Goal: Task Accomplishment & Management: Use online tool/utility

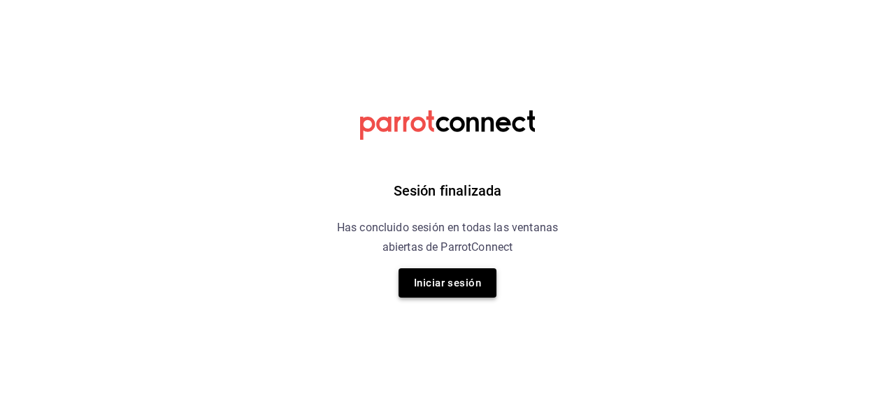
click at [433, 278] on button "Iniciar sesión" at bounding box center [448, 283] width 98 height 29
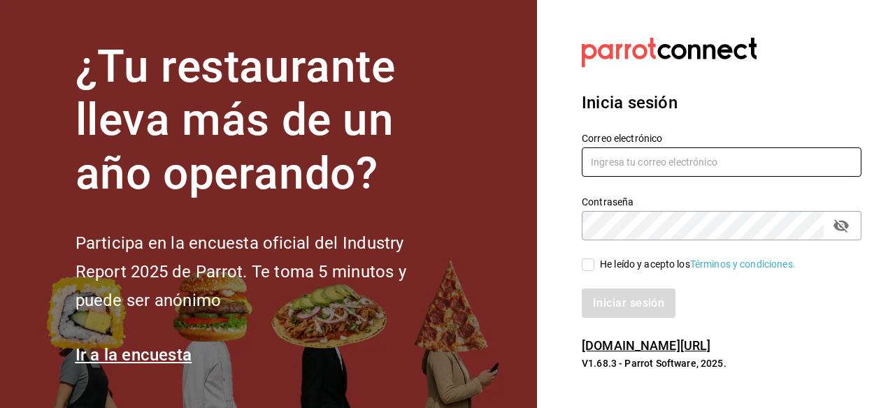
type input "gerenteoperaciones@donmacizo.com"
click at [593, 264] on input "He leído y acepto los Términos y condiciones." at bounding box center [588, 265] width 13 height 13
checkbox input "true"
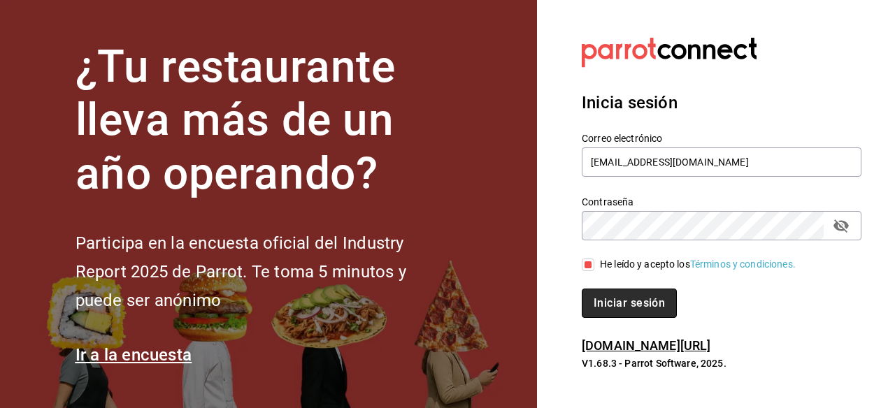
click at [605, 304] on button "Iniciar sesión" at bounding box center [629, 303] width 95 height 29
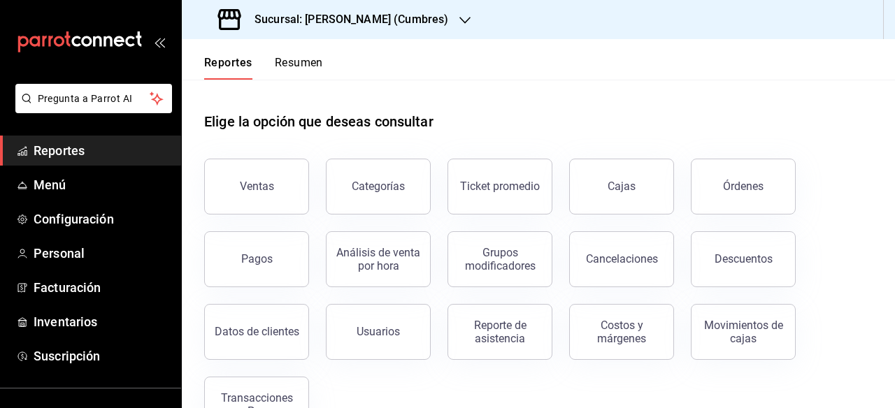
click at [425, 10] on div "Sucursal: Don Macizo (Cumbres)" at bounding box center [334, 19] width 283 height 39
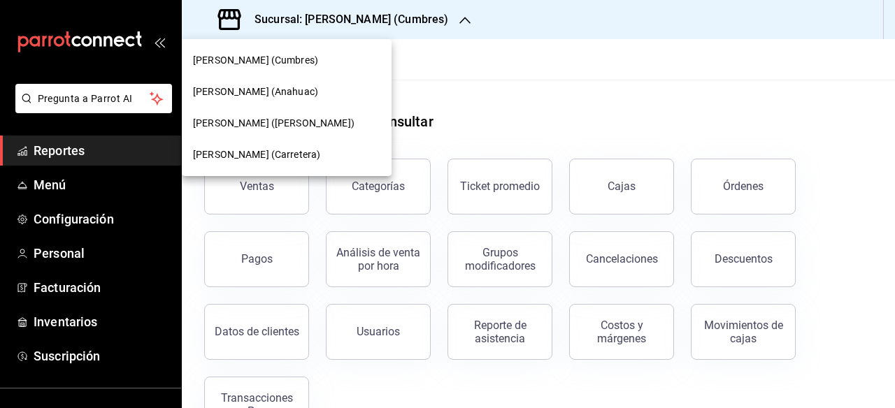
click at [297, 129] on span "[PERSON_NAME] ([PERSON_NAME])" at bounding box center [274, 123] width 162 height 15
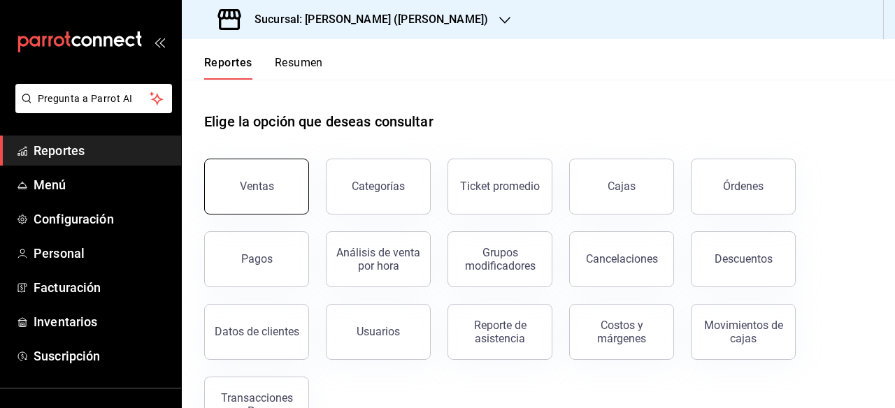
click at [264, 197] on button "Ventas" at bounding box center [256, 187] width 105 height 56
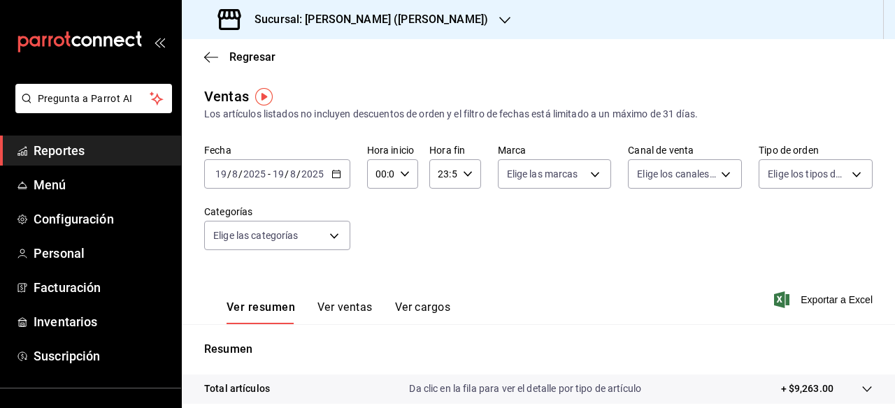
click at [337, 173] on icon "button" at bounding box center [336, 174] width 10 height 10
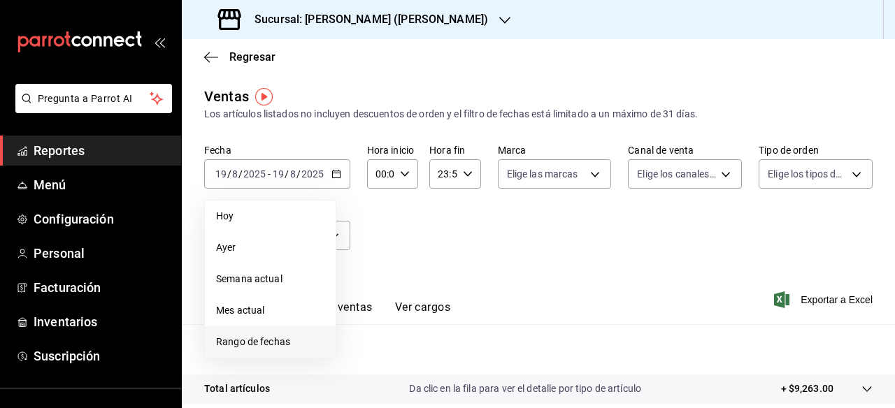
click at [249, 343] on span "Rango de fechas" at bounding box center [270, 342] width 108 height 15
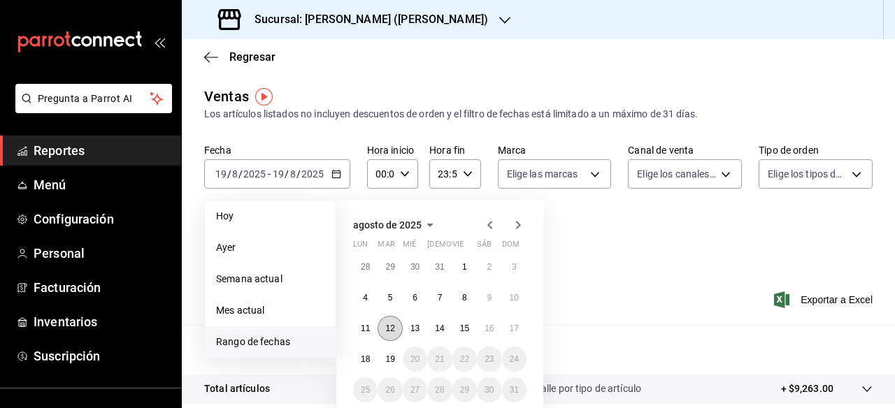
click at [385, 325] on abbr "12" at bounding box center [389, 329] width 9 height 10
click at [515, 328] on abbr "17" at bounding box center [514, 329] width 9 height 10
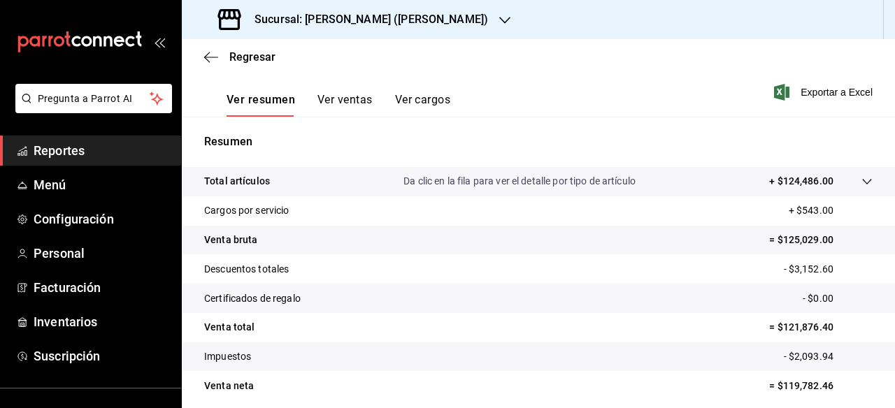
scroll to position [218, 0]
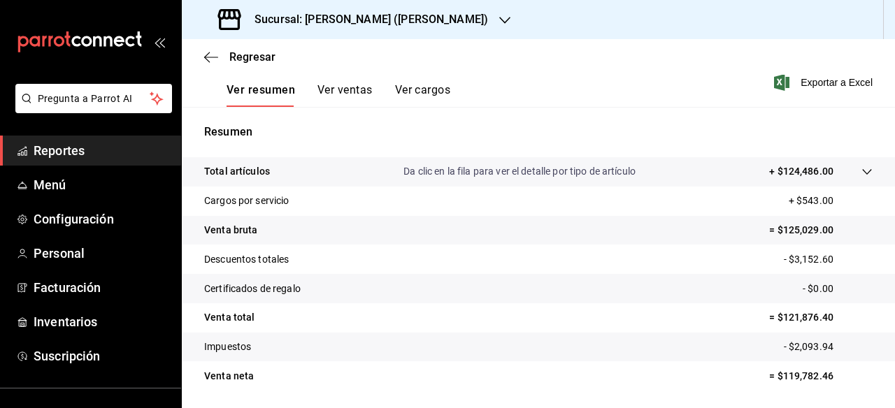
click at [499, 19] on icon "button" at bounding box center [504, 20] width 11 height 11
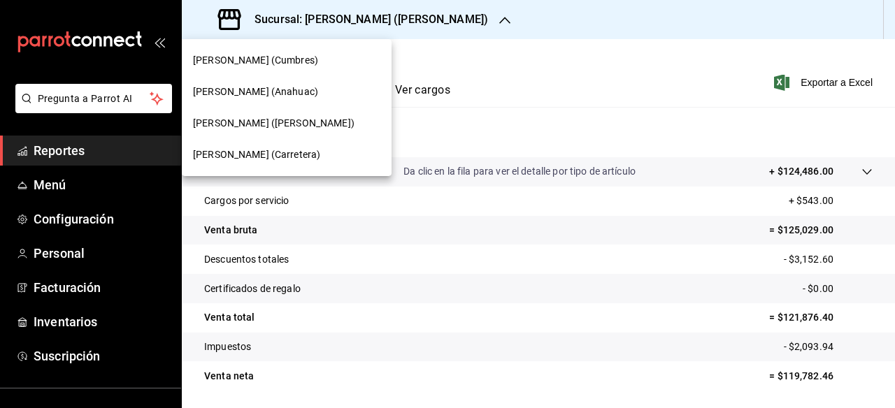
click at [285, 59] on span "[PERSON_NAME] (Cumbres)" at bounding box center [255, 60] width 125 height 15
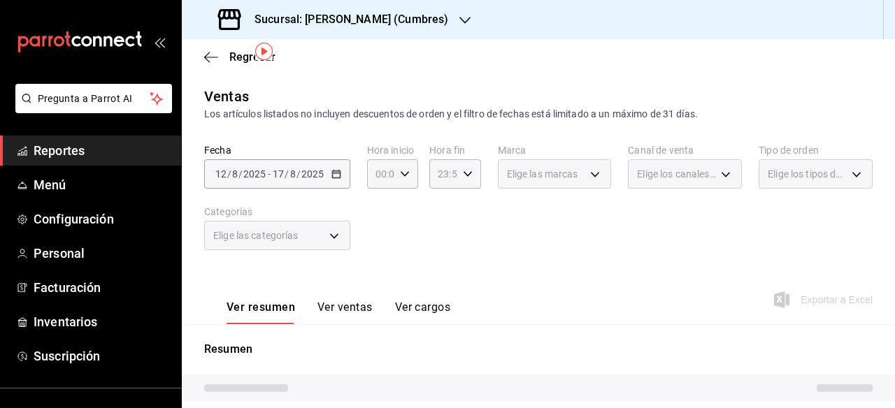
scroll to position [204, 0]
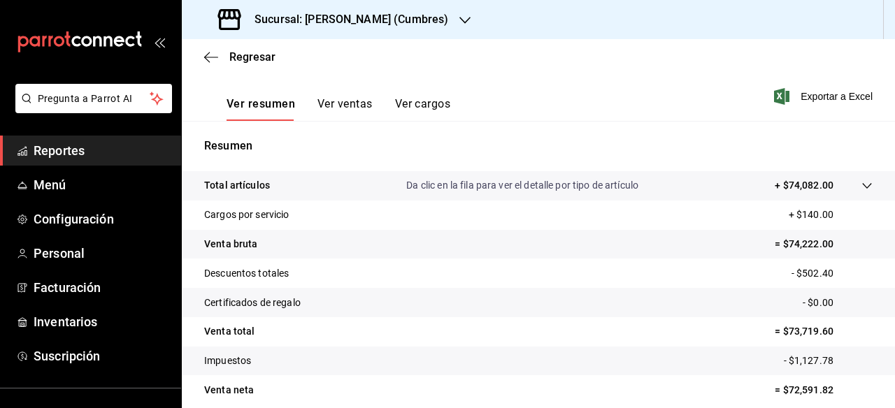
click at [459, 22] on icon "button" at bounding box center [464, 20] width 11 height 11
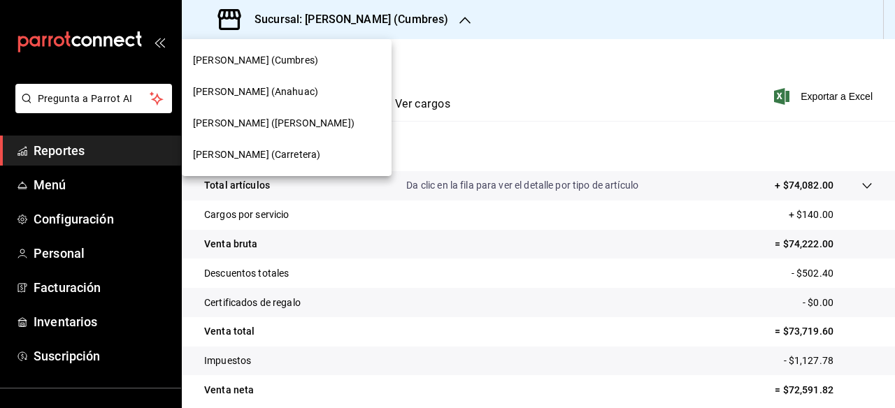
click at [293, 92] on span "[PERSON_NAME] (Anahuac)" at bounding box center [255, 92] width 125 height 15
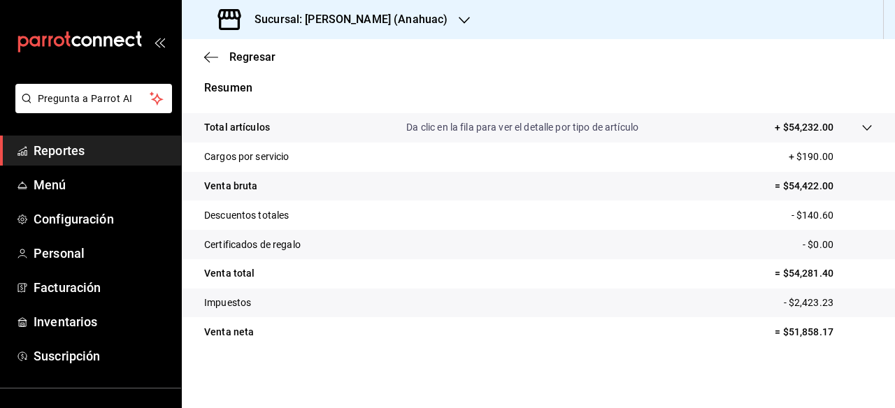
scroll to position [262, 0]
click at [459, 20] on icon "button" at bounding box center [464, 20] width 11 height 11
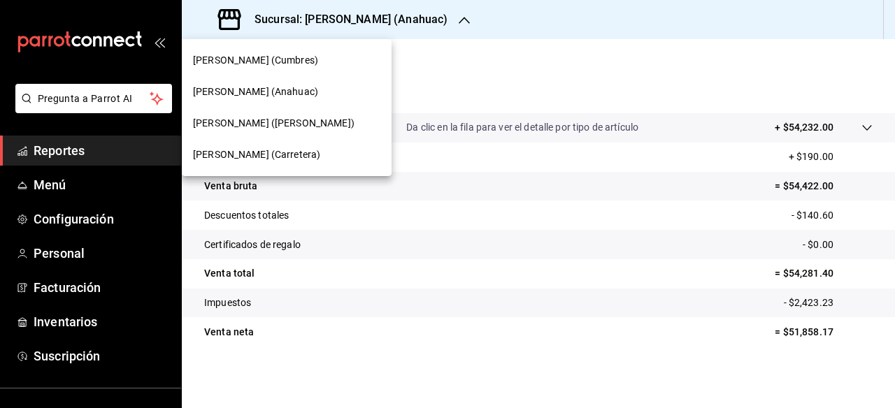
click at [322, 157] on div "Don Macizo (Carretera)" at bounding box center [286, 155] width 187 height 15
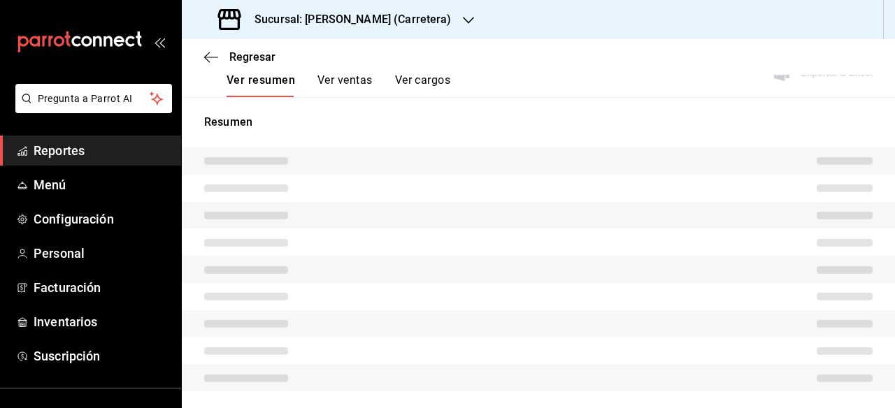
scroll to position [231, 0]
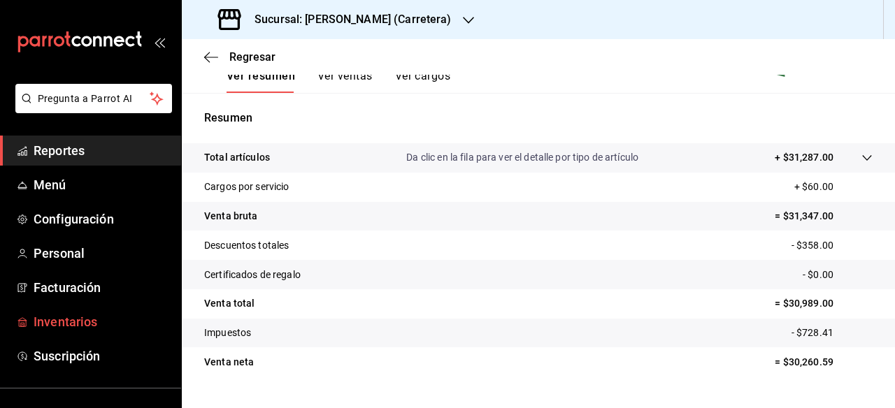
click at [88, 324] on span "Inventarios" at bounding box center [102, 322] width 136 height 19
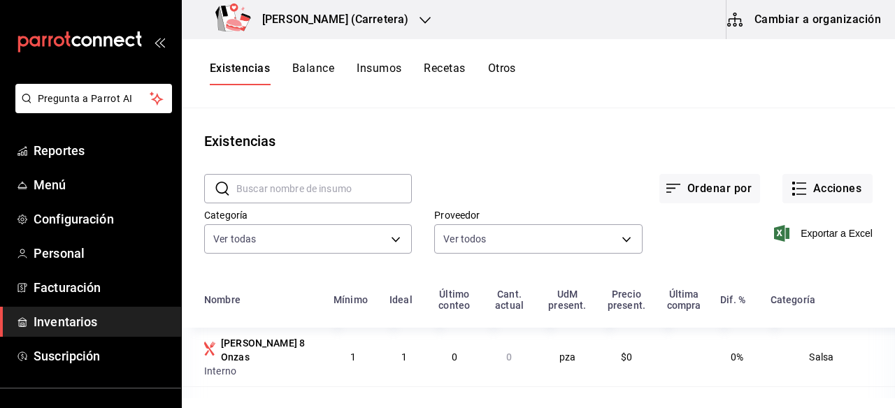
click at [511, 70] on button "Otros" at bounding box center [502, 74] width 28 height 24
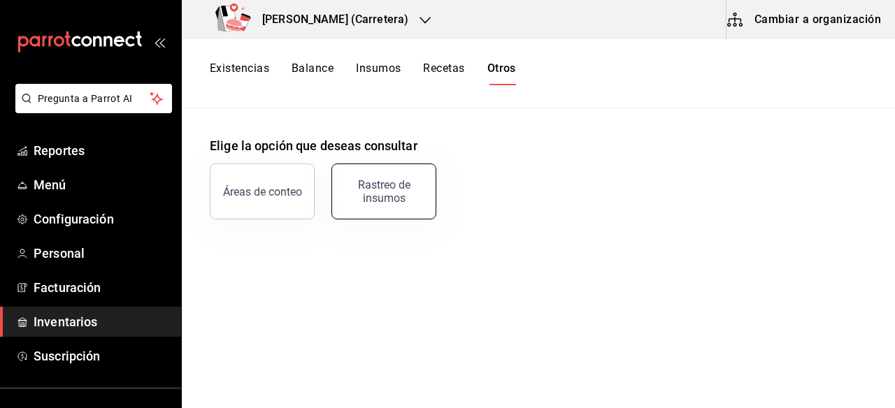
click at [404, 187] on div "Rastreo de insumos" at bounding box center [384, 191] width 87 height 27
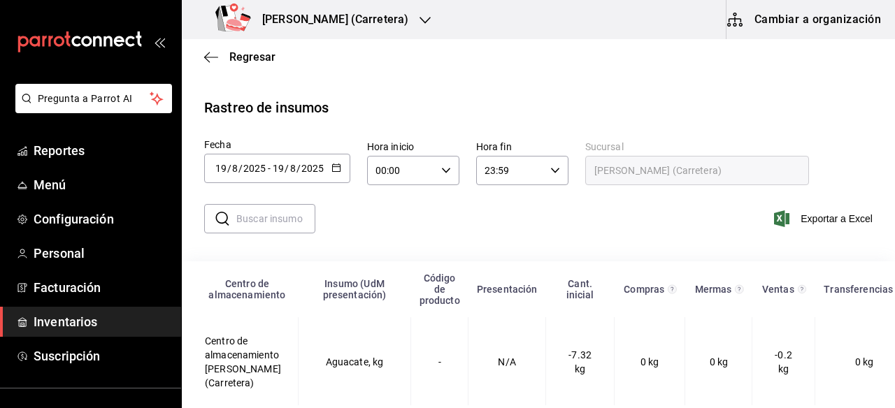
click at [336, 168] on icon "button" at bounding box center [336, 168] width 10 height 10
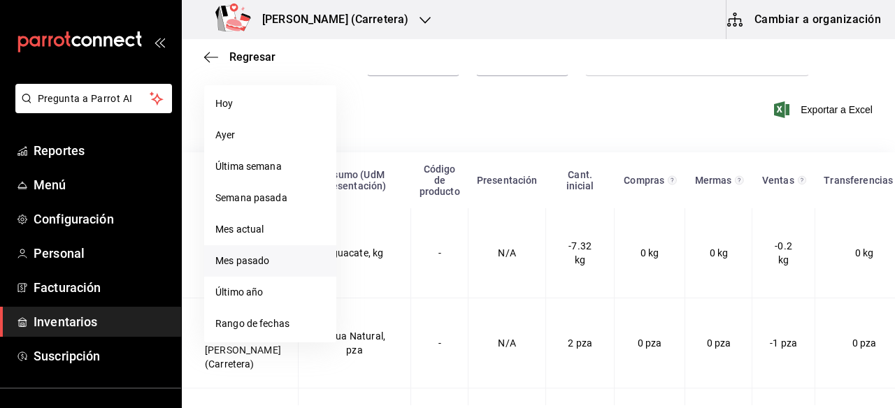
scroll to position [131, 0]
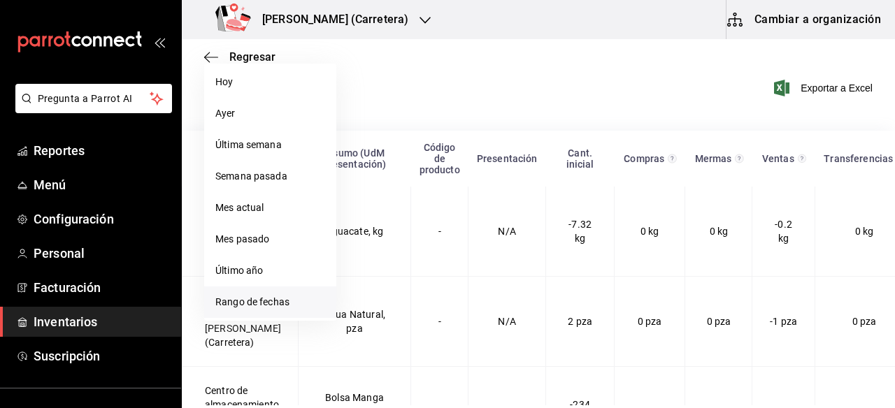
click at [275, 297] on li "Rango de fechas" at bounding box center [270, 302] width 132 height 31
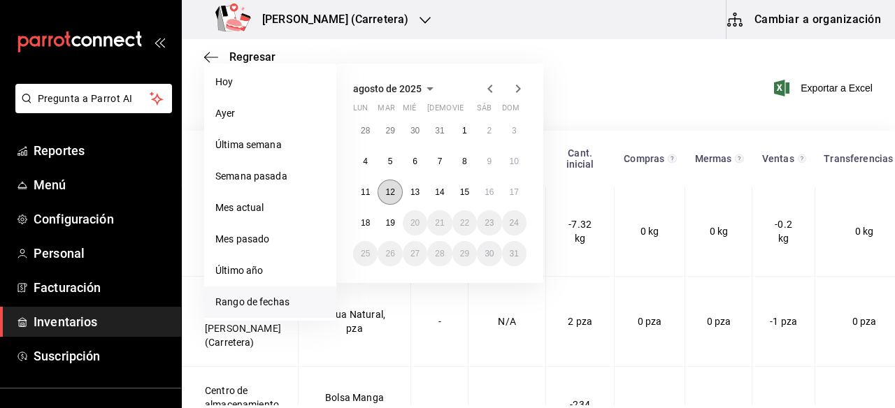
click at [399, 188] on button "12" at bounding box center [390, 192] width 24 height 25
click at [522, 193] on button "17" at bounding box center [514, 192] width 24 height 25
type input "[DATE]"
type input "12"
type input "[DATE]"
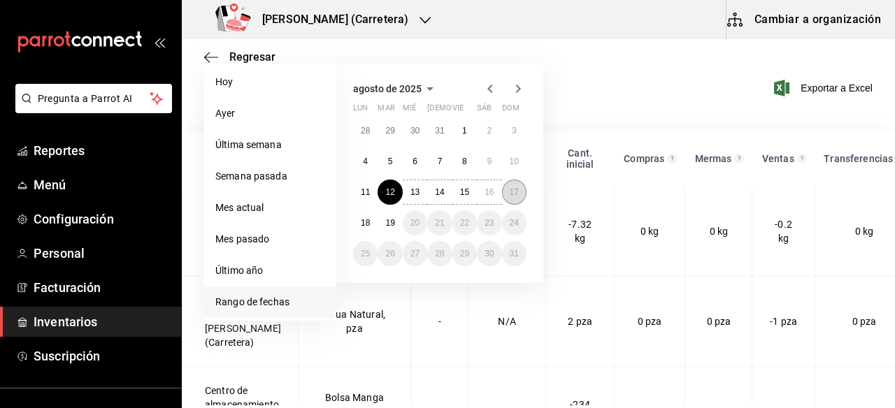
type input "17"
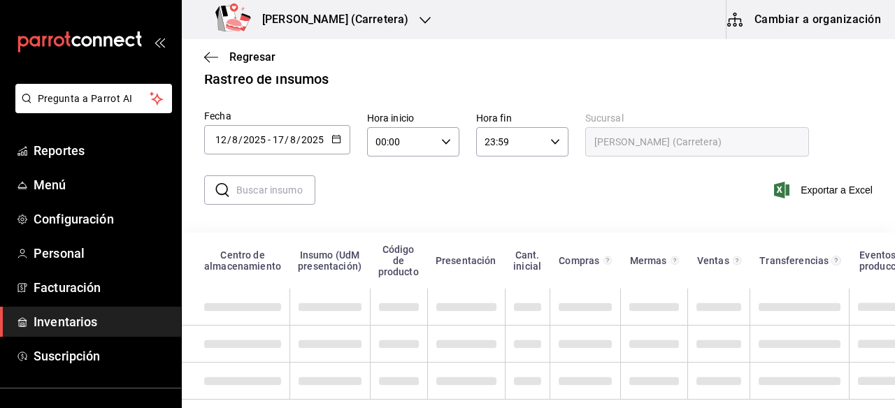
scroll to position [39, 0]
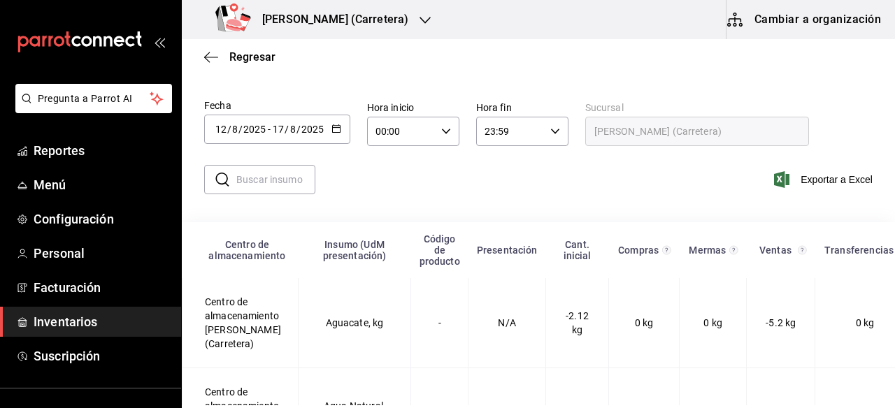
click at [289, 177] on input "text" at bounding box center [275, 180] width 79 height 28
type input "SUMA"
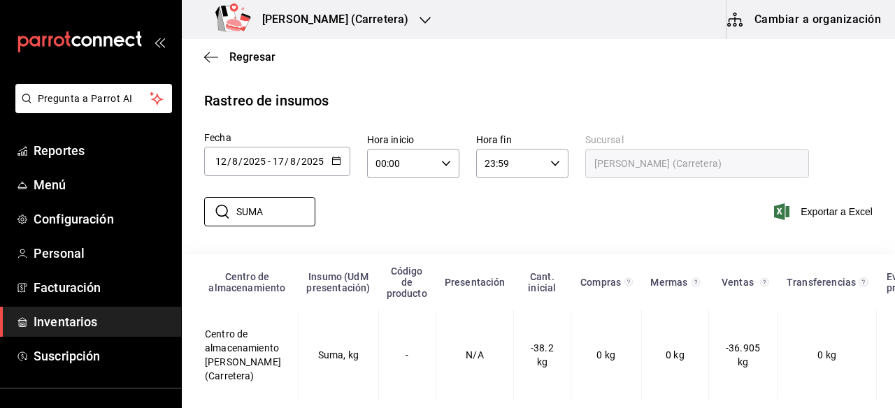
scroll to position [17, 0]
click at [420, 18] on icon "button" at bounding box center [425, 20] width 11 height 11
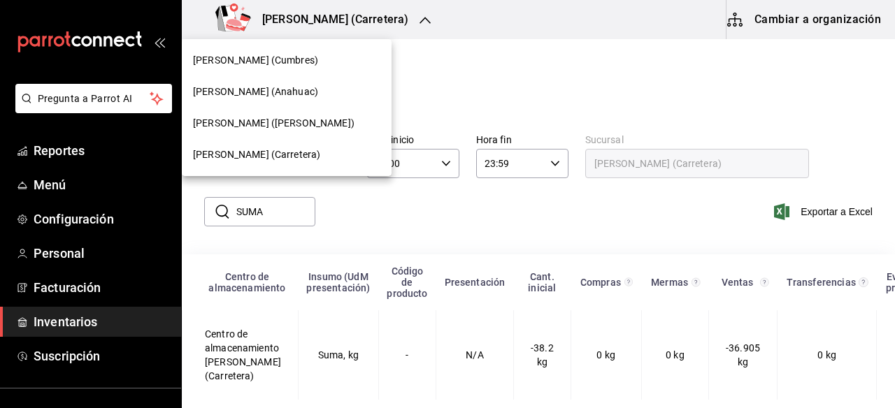
click at [334, 120] on div "[PERSON_NAME] ([PERSON_NAME])" at bounding box center [286, 123] width 187 height 15
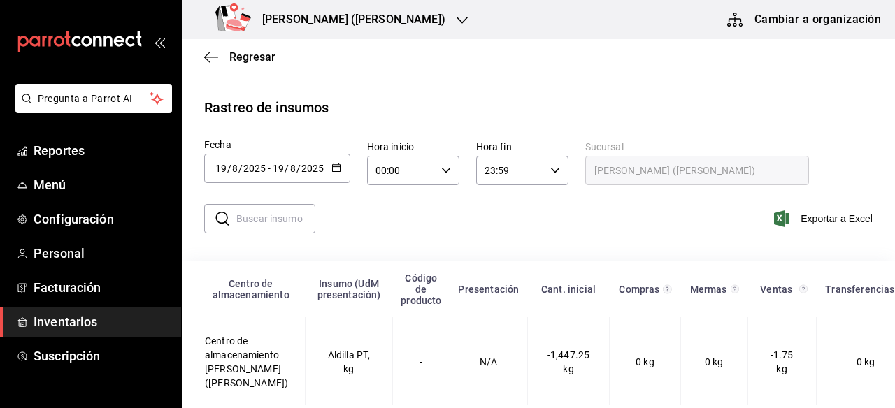
click at [338, 166] on icon "button" at bounding box center [336, 168] width 10 height 10
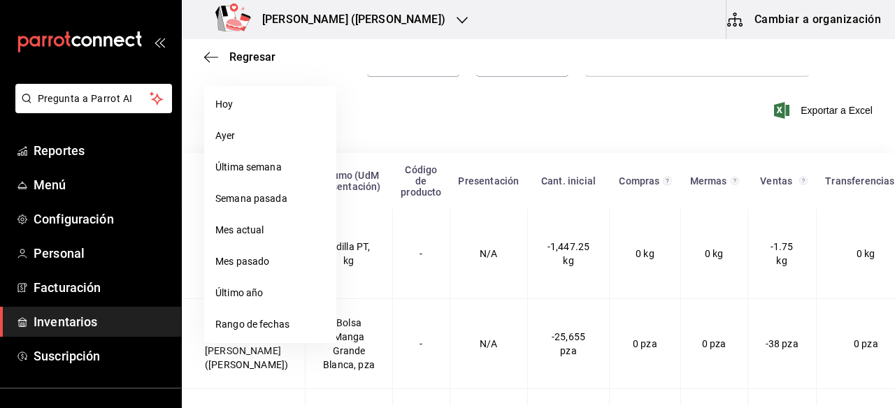
scroll to position [184, 0]
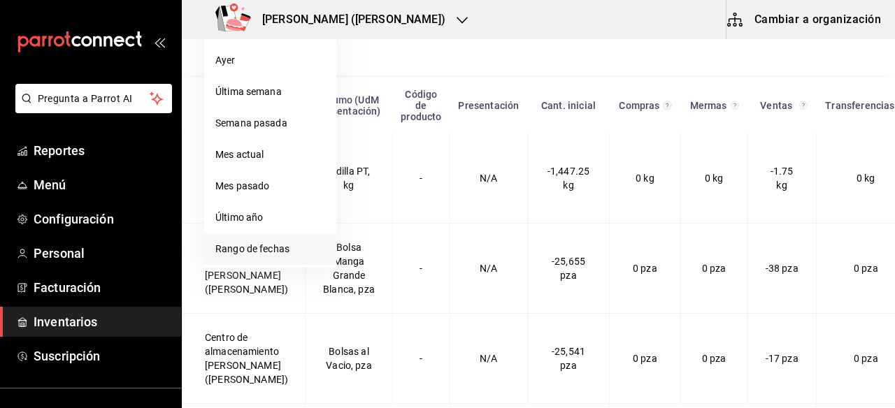
click at [260, 248] on li "Rango de fechas" at bounding box center [270, 249] width 132 height 31
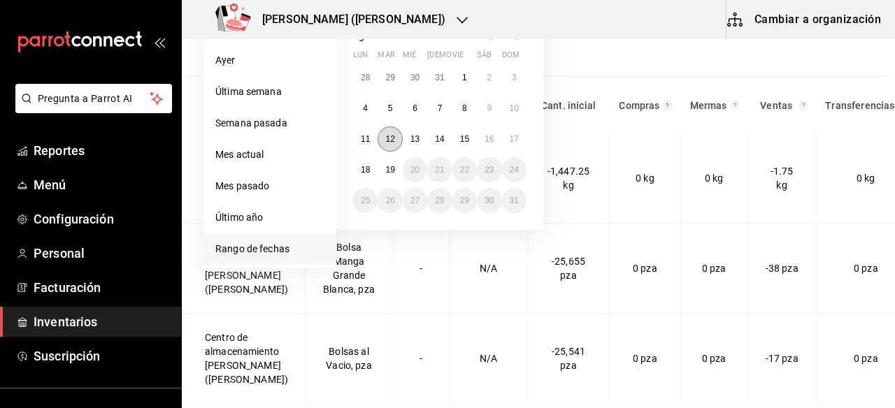
click at [394, 141] on abbr "12" at bounding box center [389, 139] width 9 height 10
click at [526, 138] on button "17" at bounding box center [514, 139] width 24 height 25
type input "[DATE]"
type input "12"
type input "[DATE]"
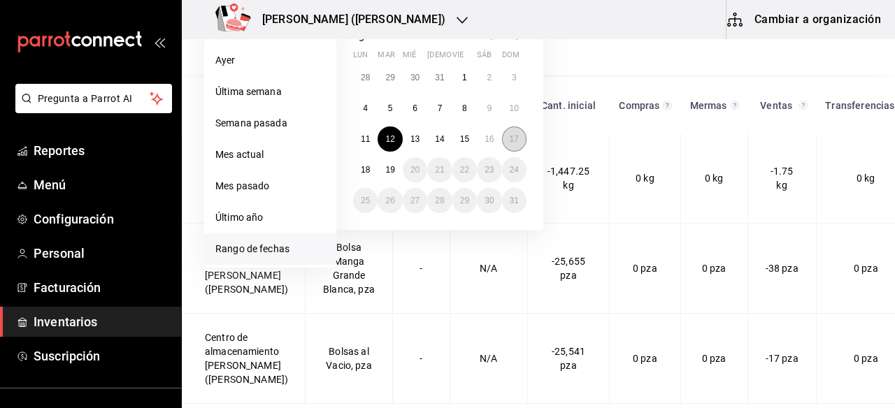
type input "17"
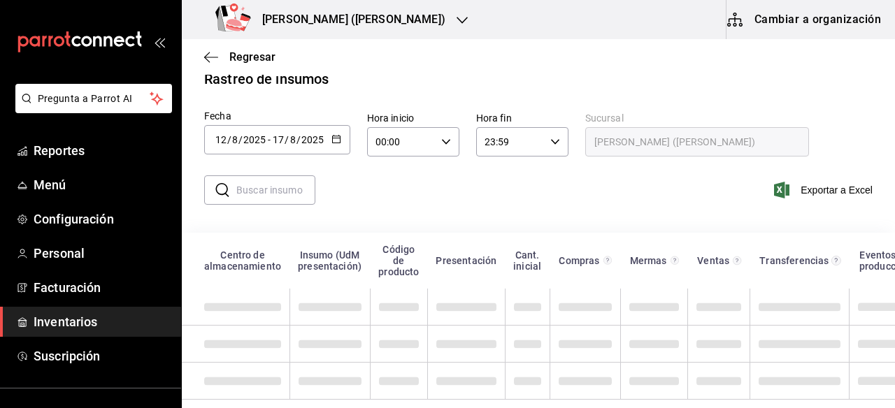
scroll to position [39, 0]
click at [278, 176] on input "text" at bounding box center [275, 190] width 79 height 28
type input "SUMA"
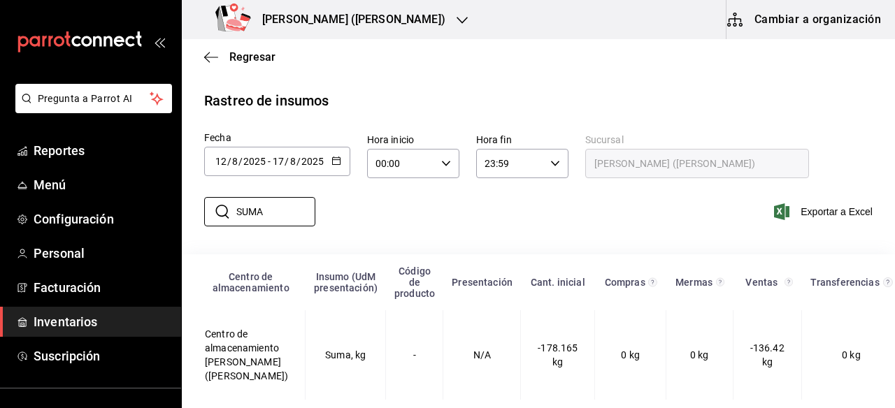
scroll to position [31, 0]
click at [457, 21] on icon "button" at bounding box center [462, 20] width 11 height 7
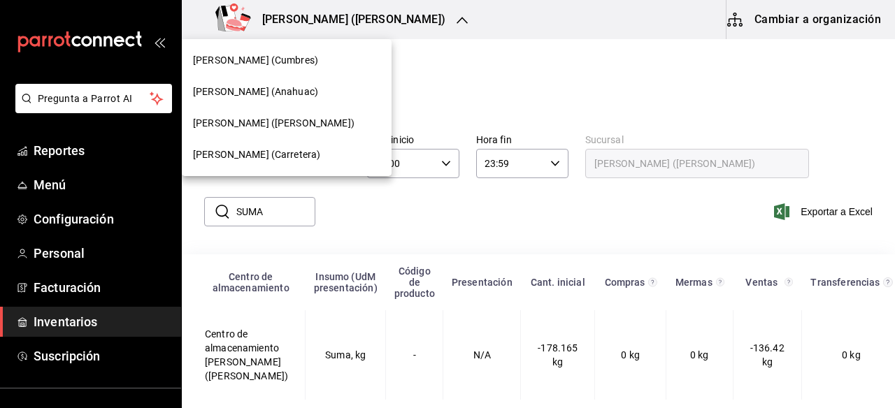
click at [309, 62] on div "Don Macizo (Cumbres)" at bounding box center [286, 60] width 187 height 15
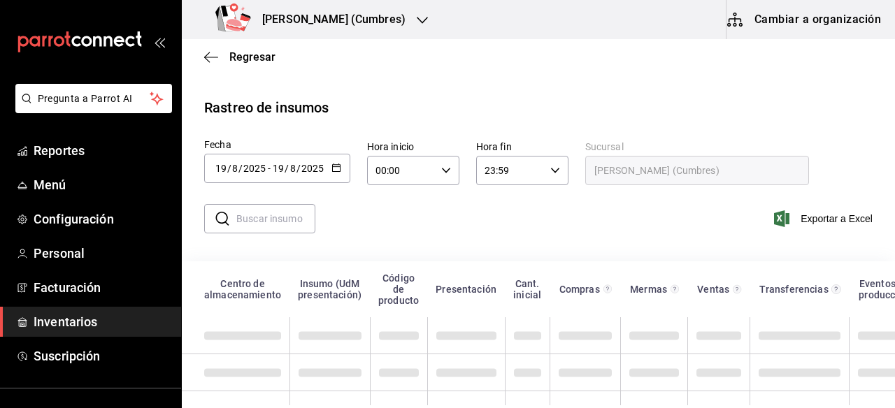
click at [334, 166] on \(Stroke\) "button" at bounding box center [336, 166] width 8 height 1
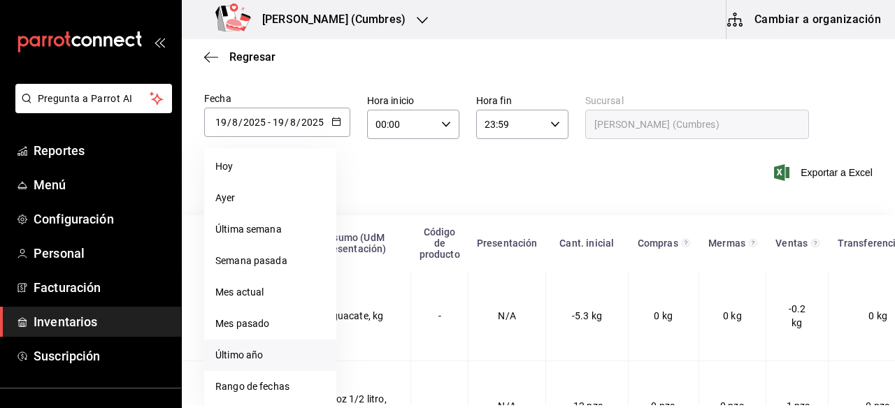
scroll to position [55, 0]
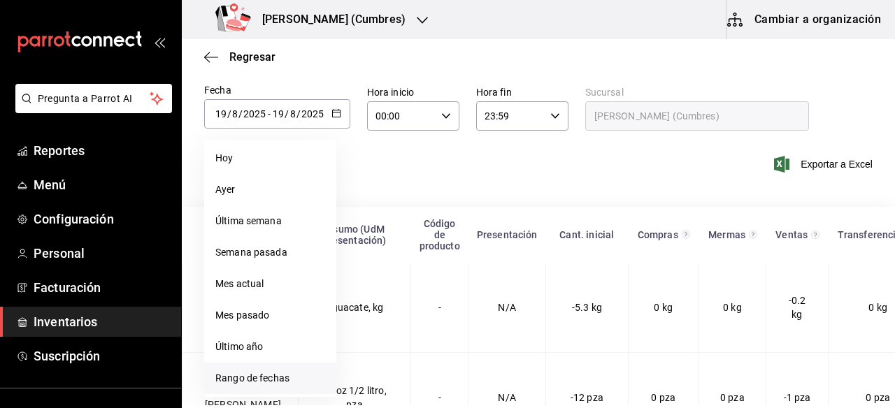
click at [278, 378] on li "Rango de fechas" at bounding box center [270, 378] width 132 height 31
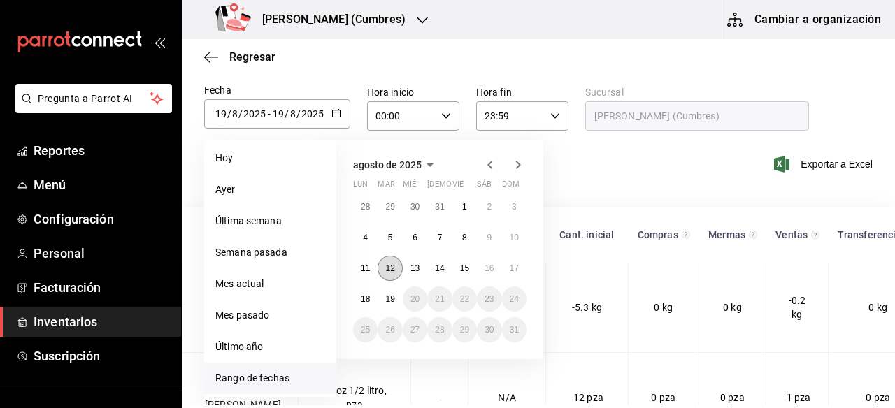
click at [394, 264] on abbr "12" at bounding box center [389, 269] width 9 height 10
click at [515, 267] on abbr "17" at bounding box center [514, 269] width 9 height 10
type input "[DATE]"
type input "12"
type input "[DATE]"
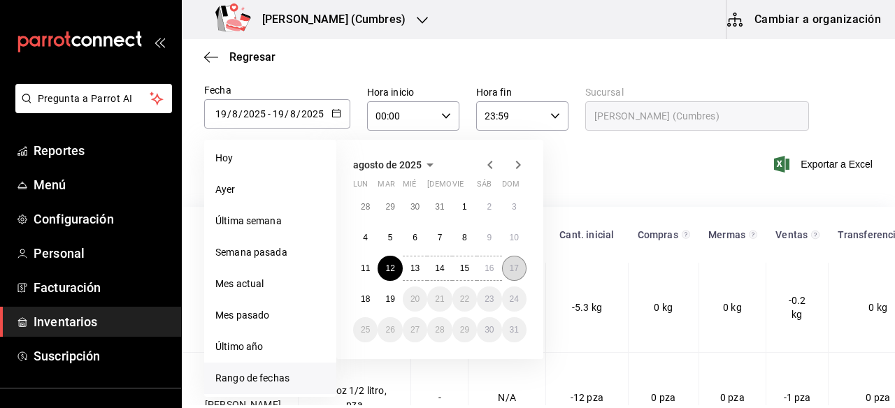
type input "17"
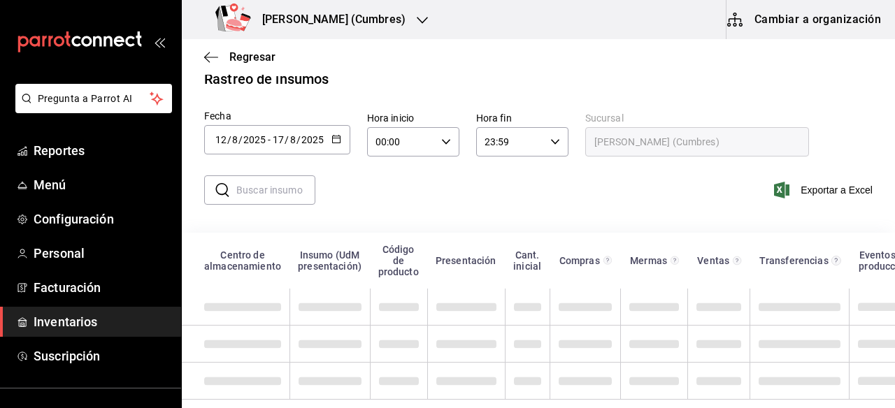
scroll to position [39, 0]
click at [287, 186] on input "text" at bounding box center [275, 190] width 79 height 28
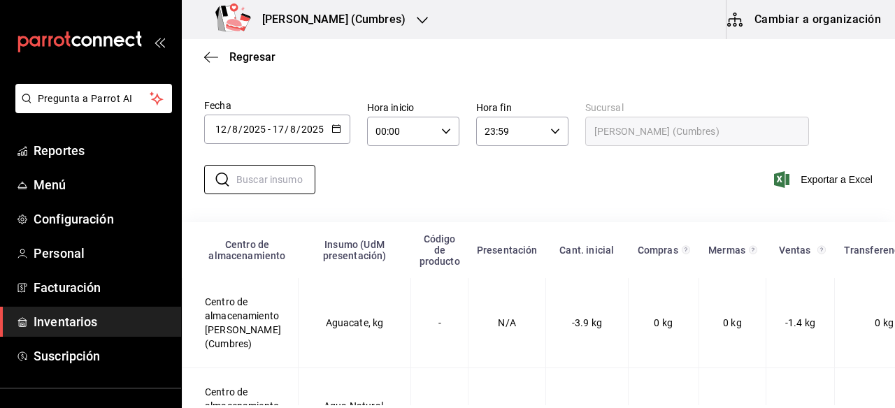
type input "SUMA"
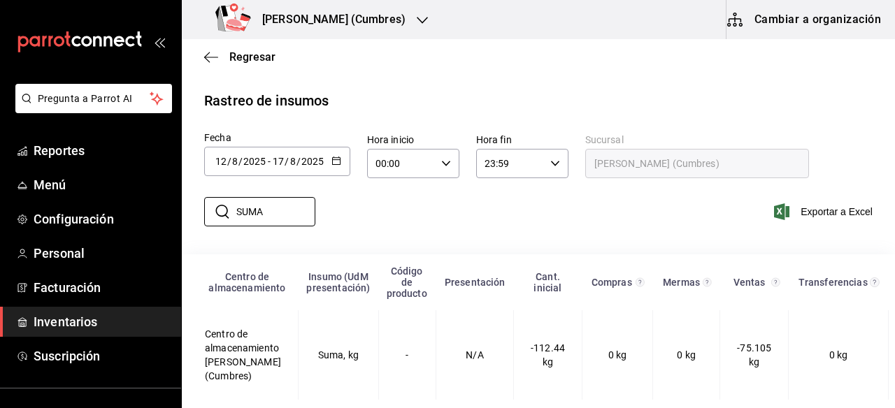
scroll to position [17, 0]
click at [417, 23] on icon "button" at bounding box center [422, 20] width 11 height 11
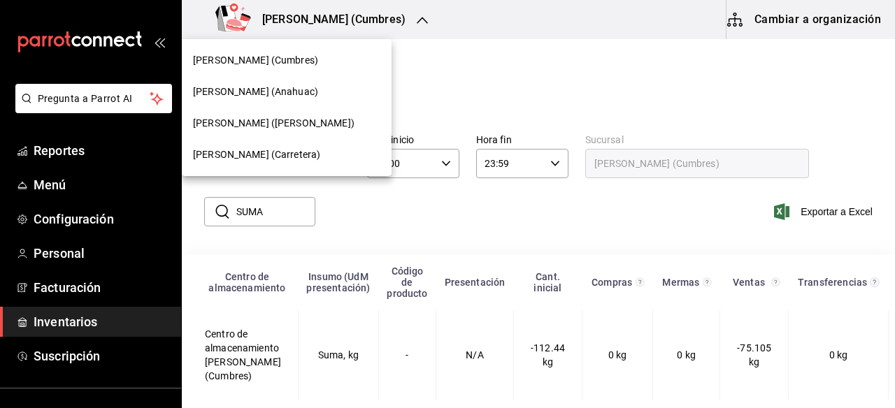
click at [294, 92] on div "[PERSON_NAME] (Anahuac)" at bounding box center [286, 92] width 187 height 15
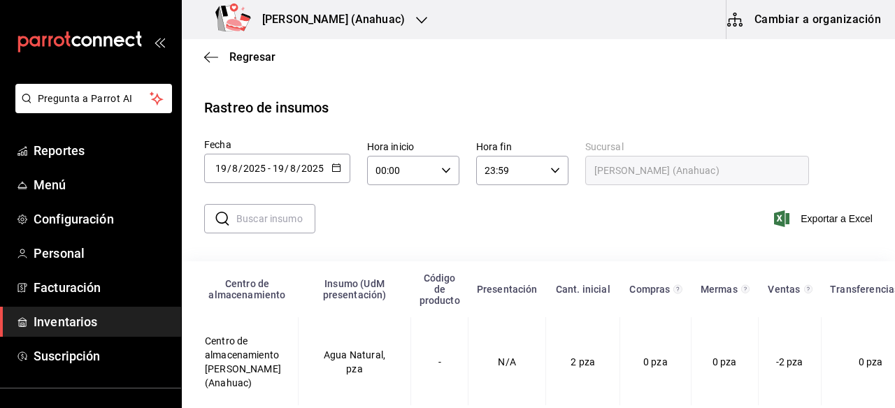
click at [343, 170] on div "[DATE] [DATE] - [DATE] [DATE]" at bounding box center [277, 168] width 146 height 29
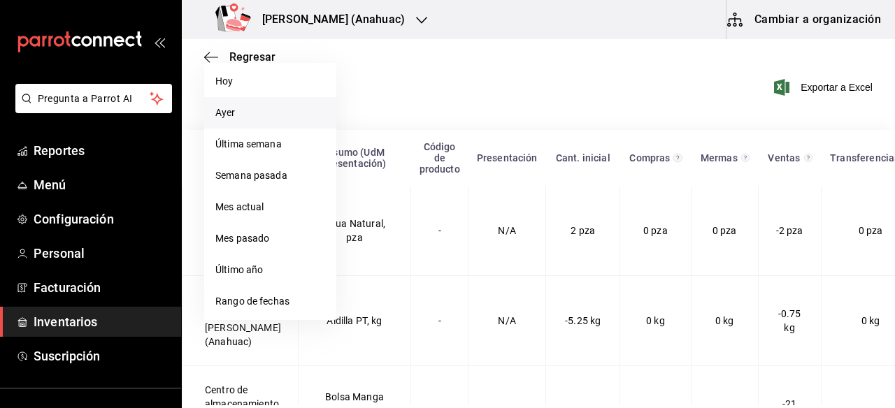
scroll to position [141, 0]
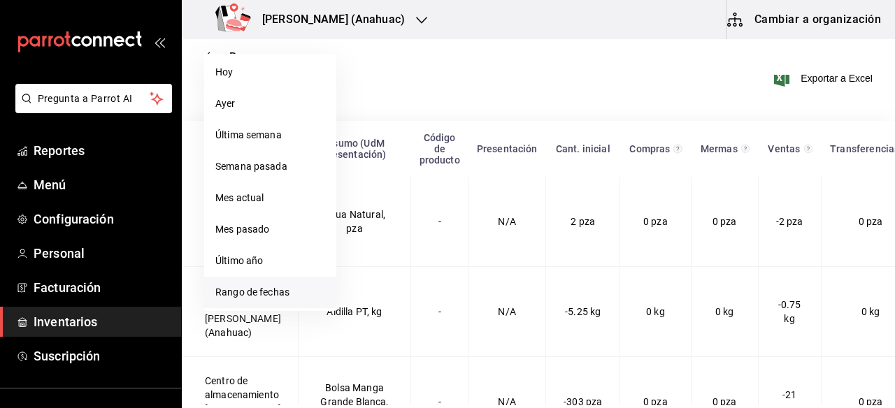
click at [268, 295] on li "Rango de fechas" at bounding box center [270, 292] width 132 height 31
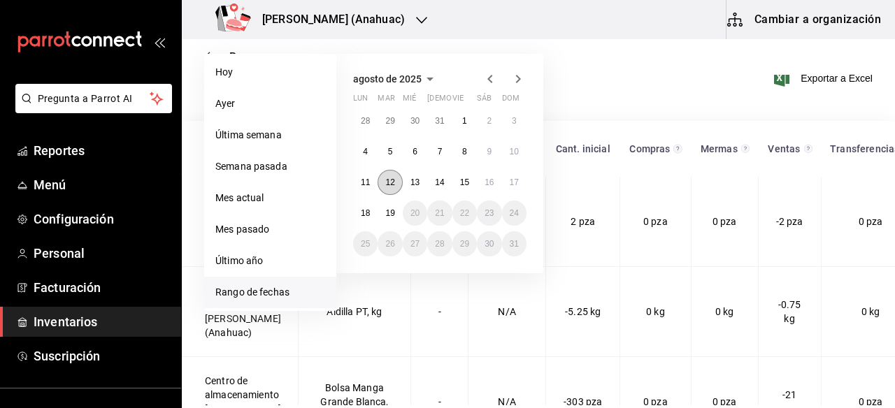
click at [394, 183] on abbr "12" at bounding box center [389, 183] width 9 height 10
click at [511, 183] on abbr "17" at bounding box center [514, 183] width 9 height 10
type input "[DATE]"
type input "12"
type input "[DATE]"
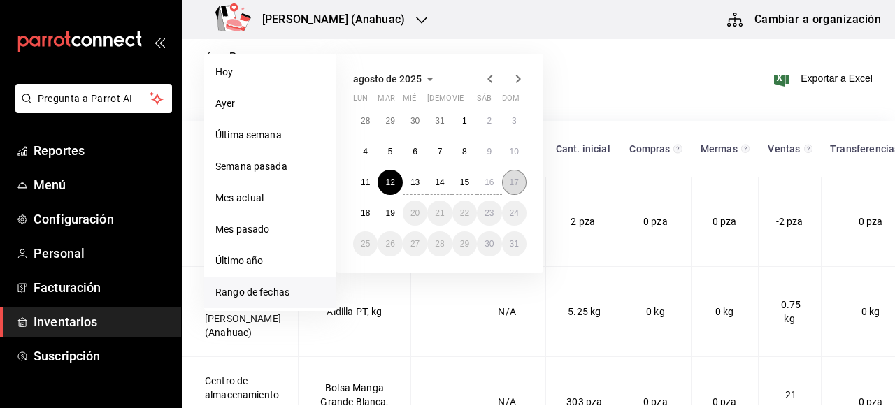
type input "17"
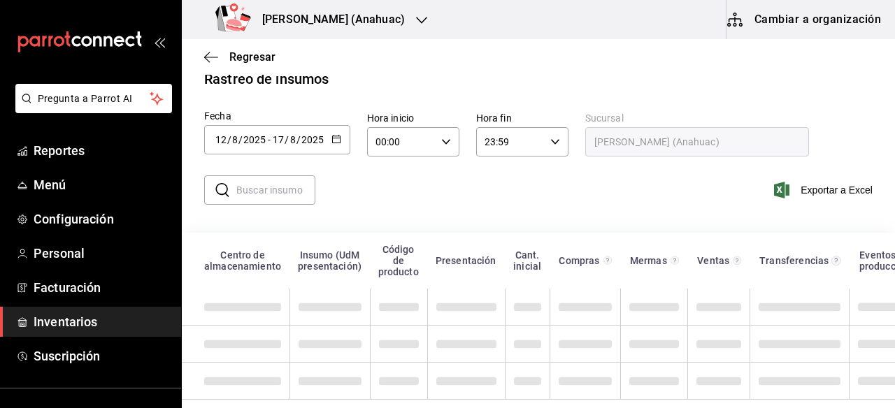
scroll to position [39, 0]
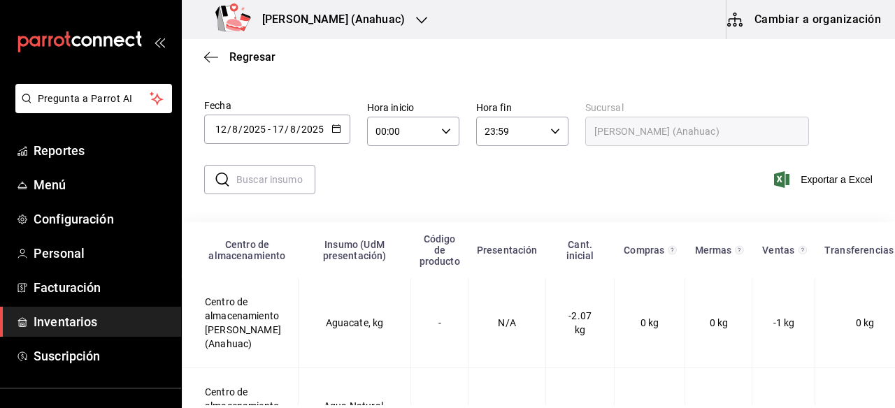
click at [297, 183] on input "text" at bounding box center [275, 180] width 79 height 28
type input "SUMA"
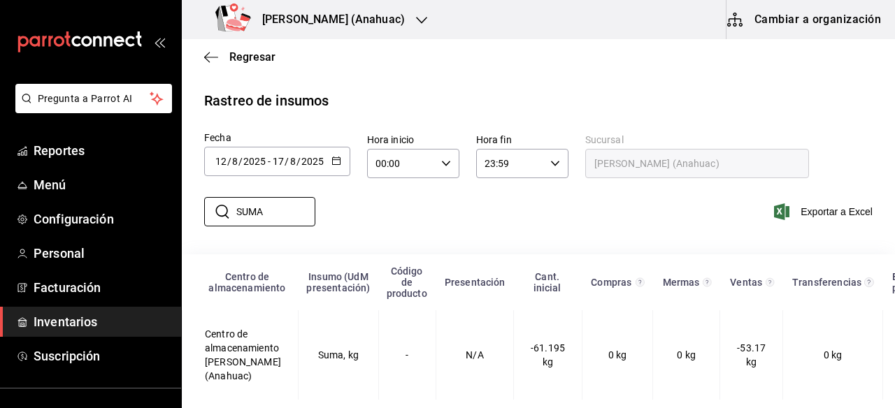
scroll to position [17, 0]
click at [416, 18] on icon "button" at bounding box center [421, 20] width 11 height 7
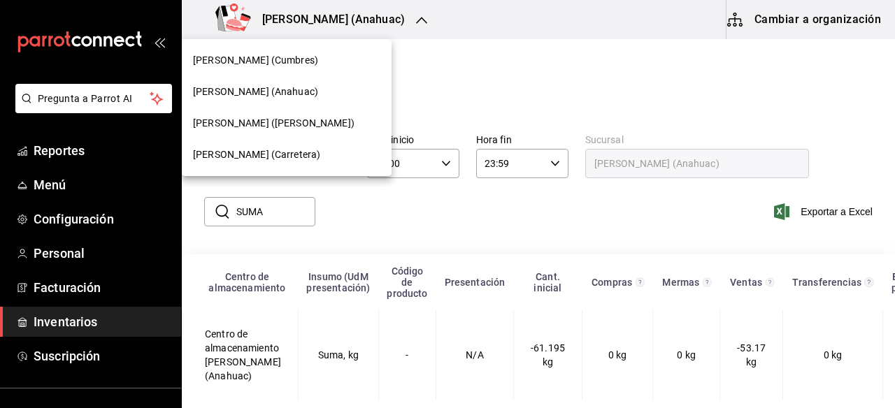
click at [285, 122] on span "[PERSON_NAME] ([PERSON_NAME])" at bounding box center [274, 123] width 162 height 15
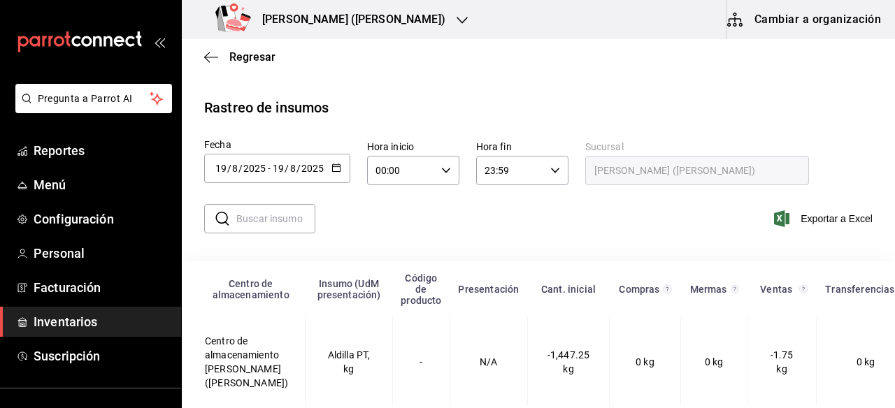
click at [334, 169] on icon "button" at bounding box center [336, 168] width 10 height 10
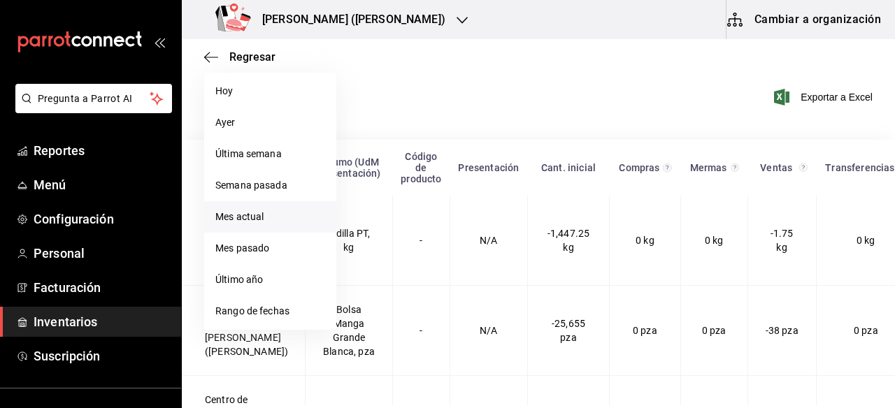
scroll to position [123, 0]
click at [268, 305] on li "Rango de fechas" at bounding box center [270, 309] width 132 height 31
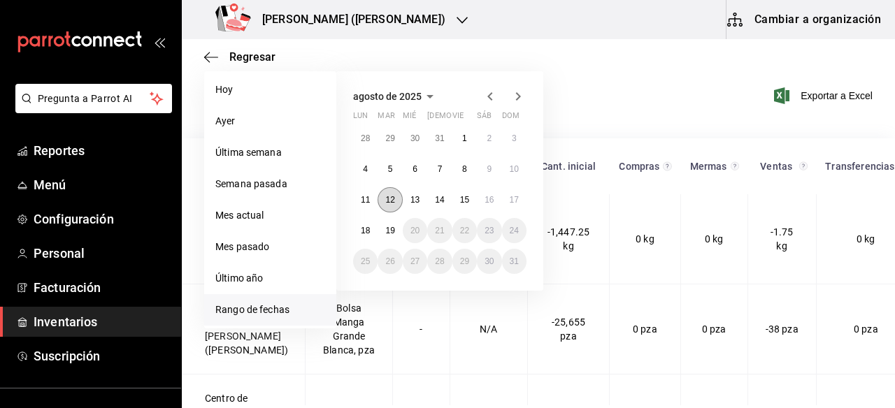
click at [390, 197] on abbr "12" at bounding box center [389, 200] width 9 height 10
click at [516, 197] on abbr "17" at bounding box center [514, 200] width 9 height 10
type input "[DATE]"
type input "12"
type input "[DATE]"
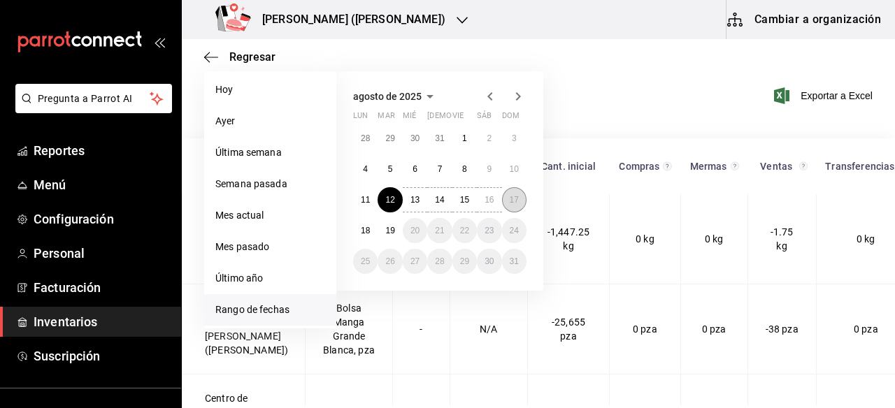
type input "17"
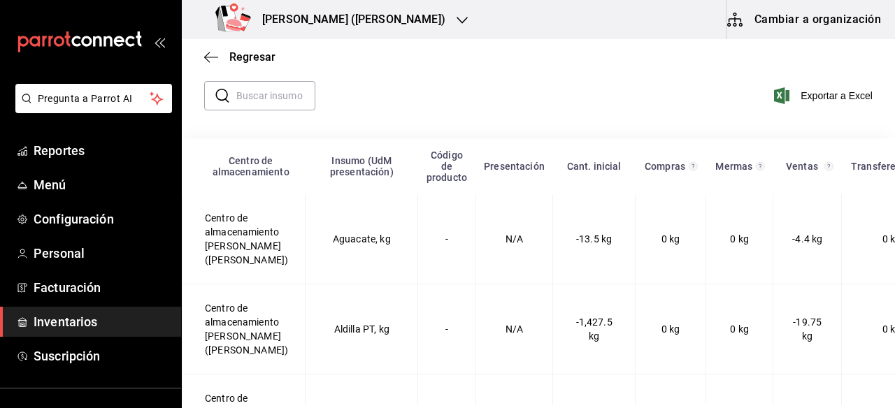
click at [287, 93] on input "text" at bounding box center [275, 96] width 79 height 28
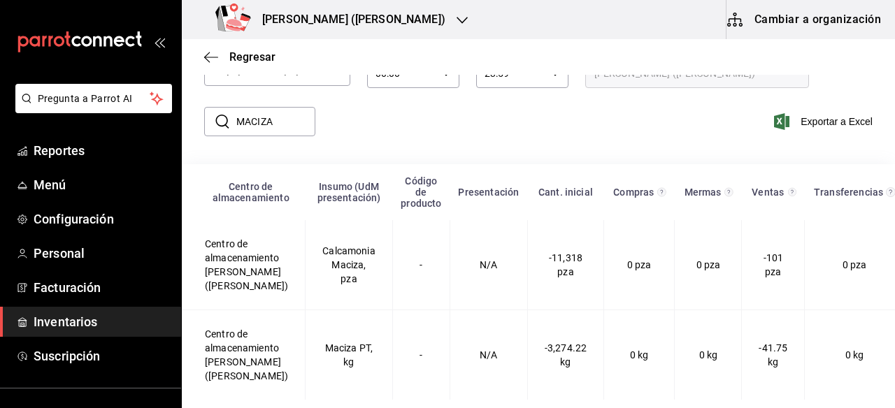
click at [292, 108] on input "MACIZA" at bounding box center [275, 122] width 79 height 28
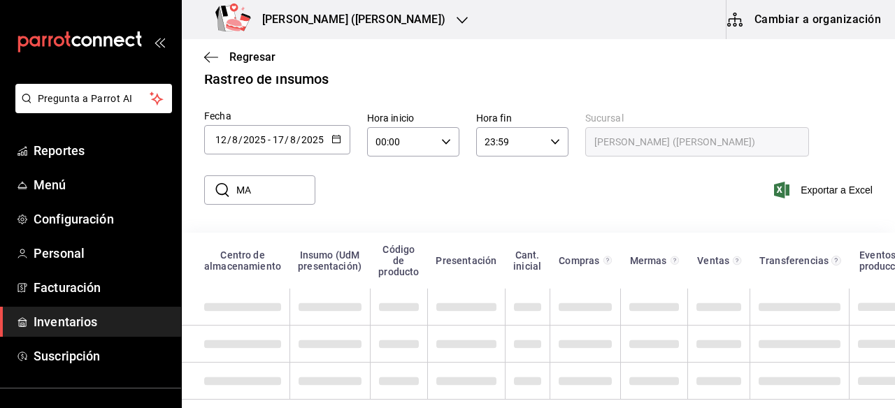
type input "M"
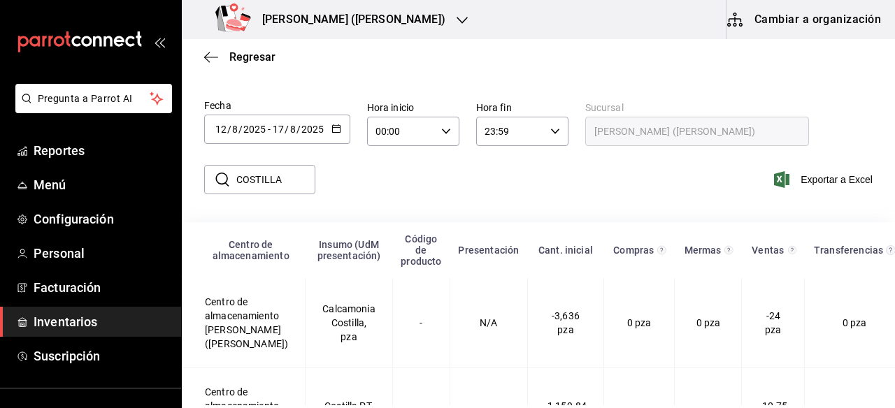
scroll to position [123, 0]
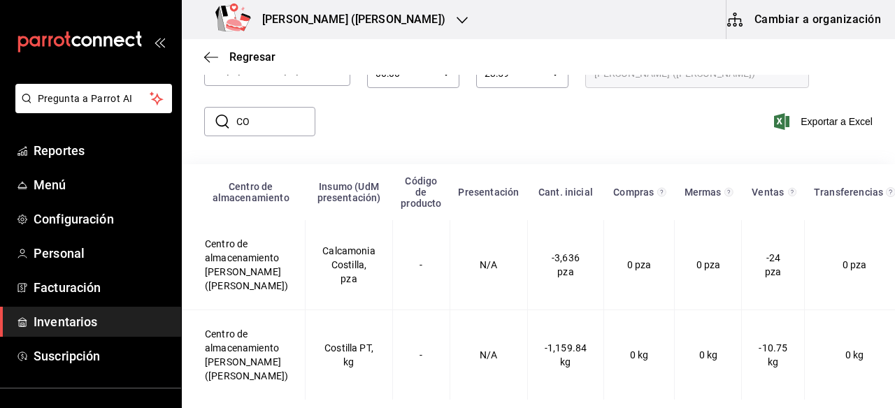
type input "C"
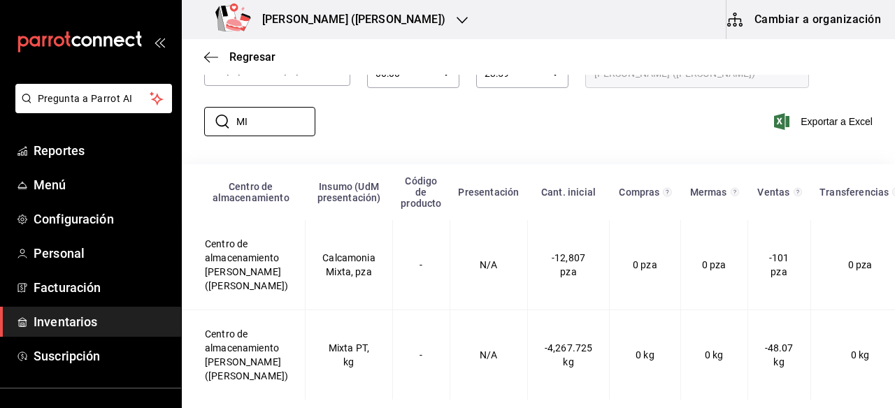
type input "M"
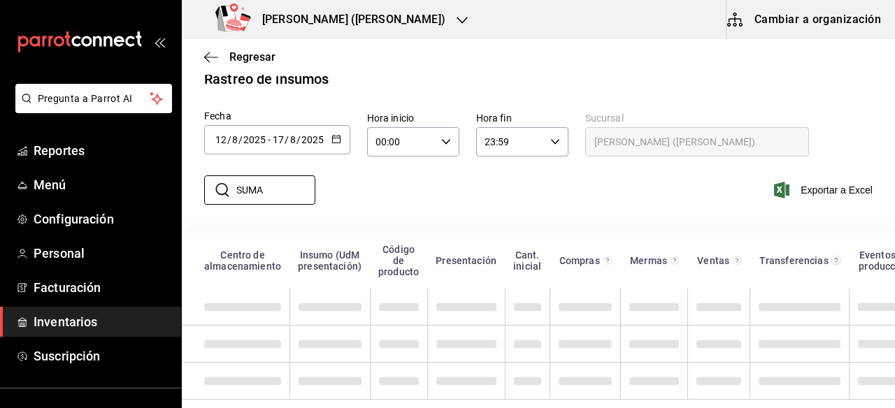
scroll to position [31, 0]
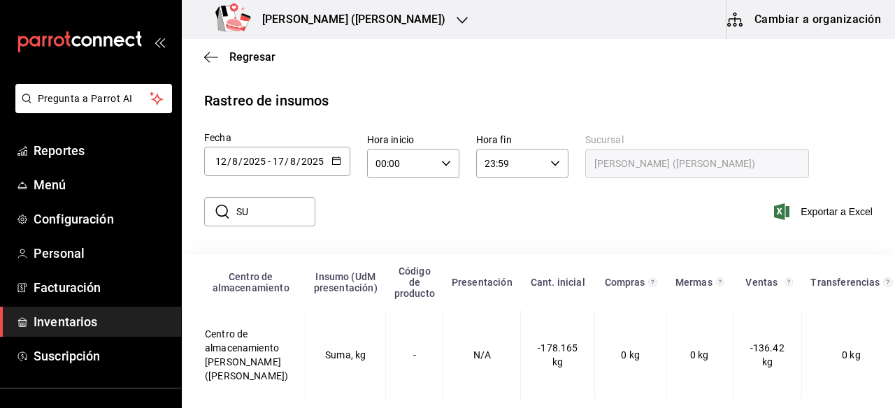
type input "S"
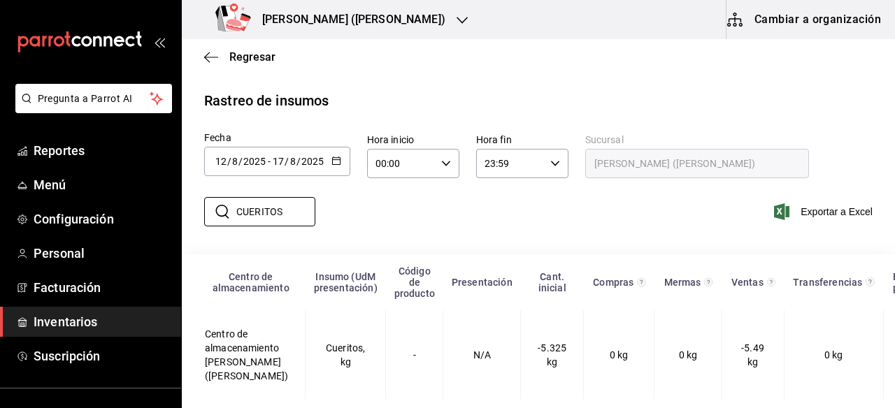
type input "CUERITOS"
